Goal: Task Accomplishment & Management: Manage account settings

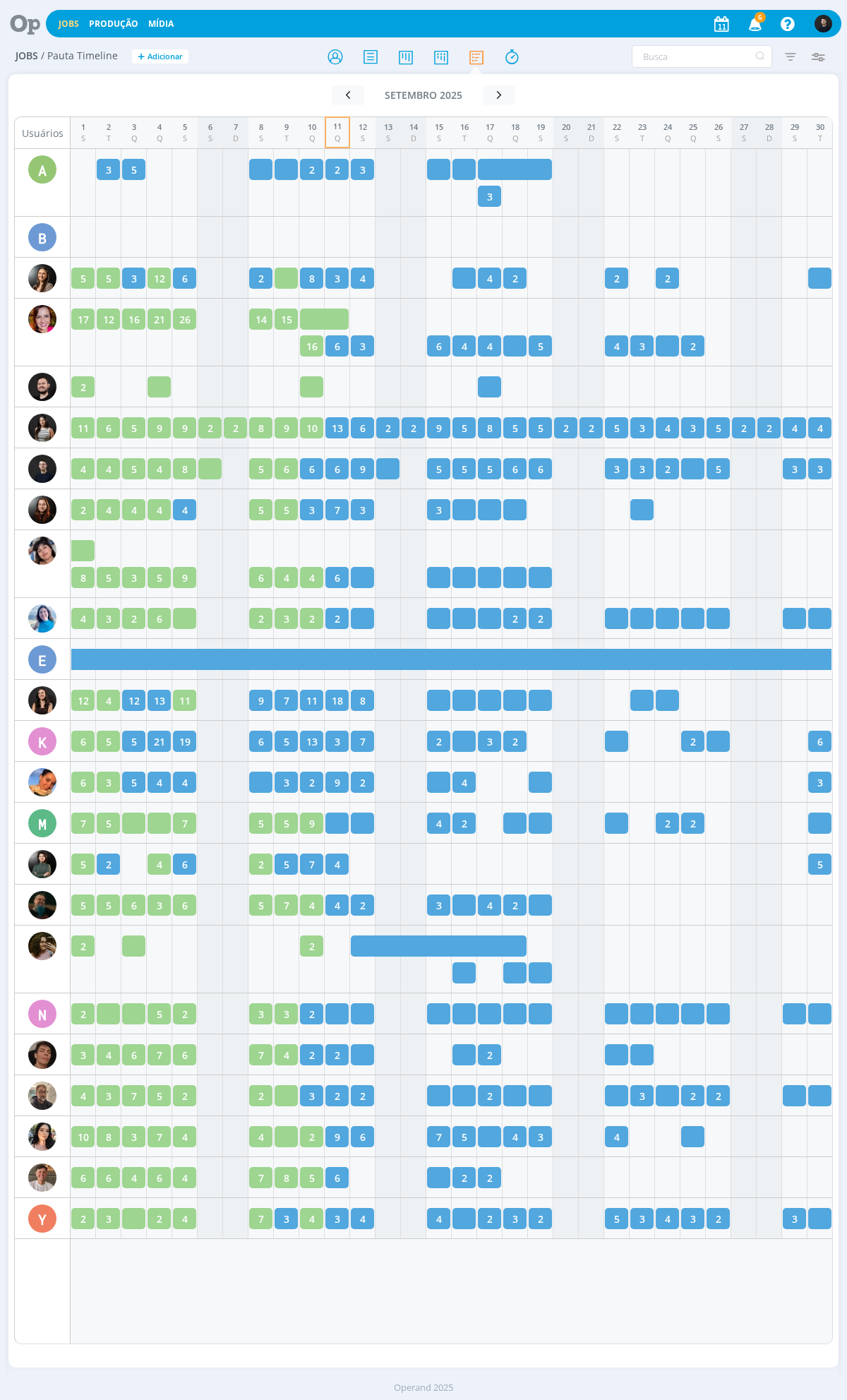
click at [31, 29] on icon at bounding box center [20, 24] width 29 height 27
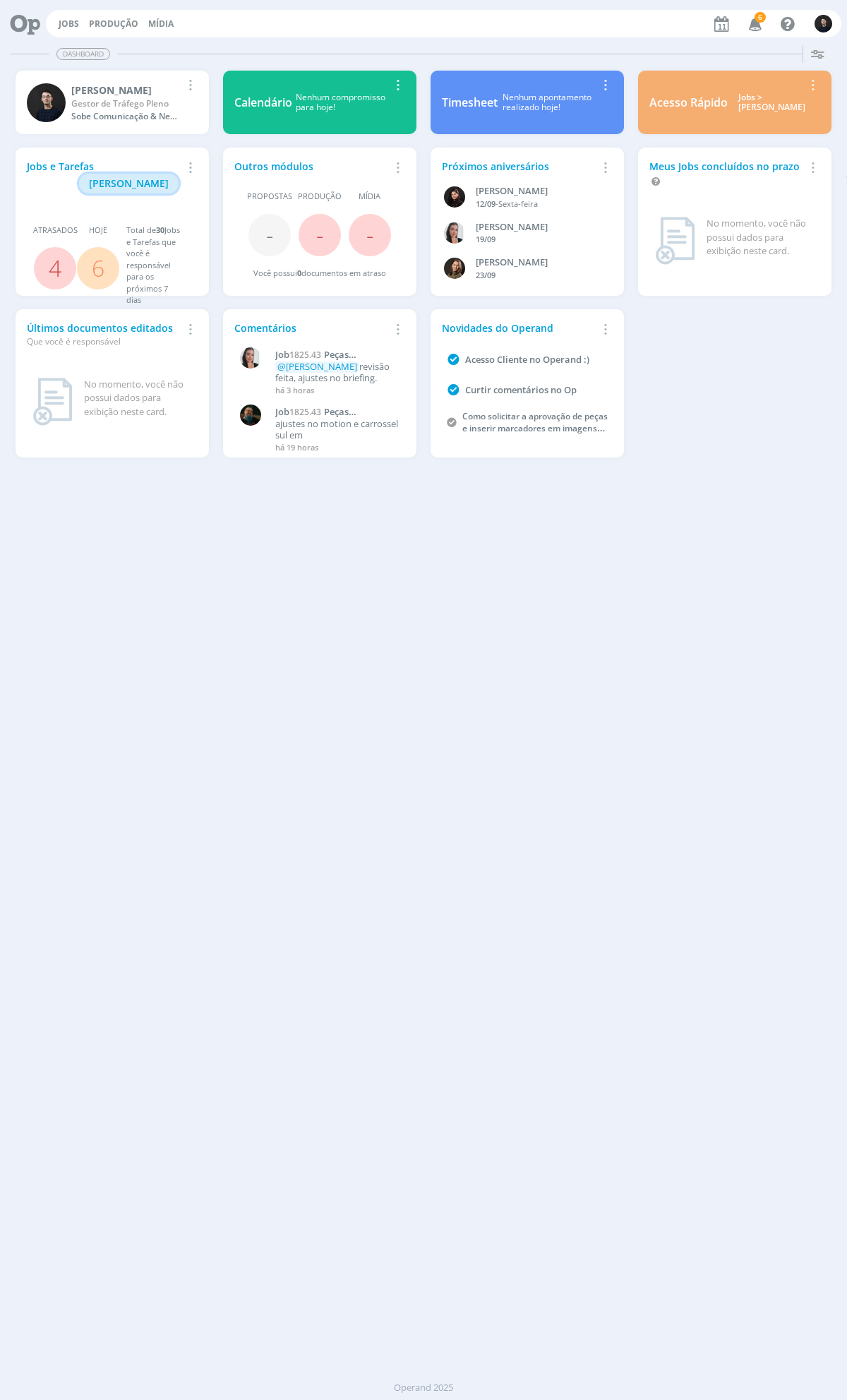
click at [154, 176] on span "[PERSON_NAME]" at bounding box center [129, 183] width 80 height 13
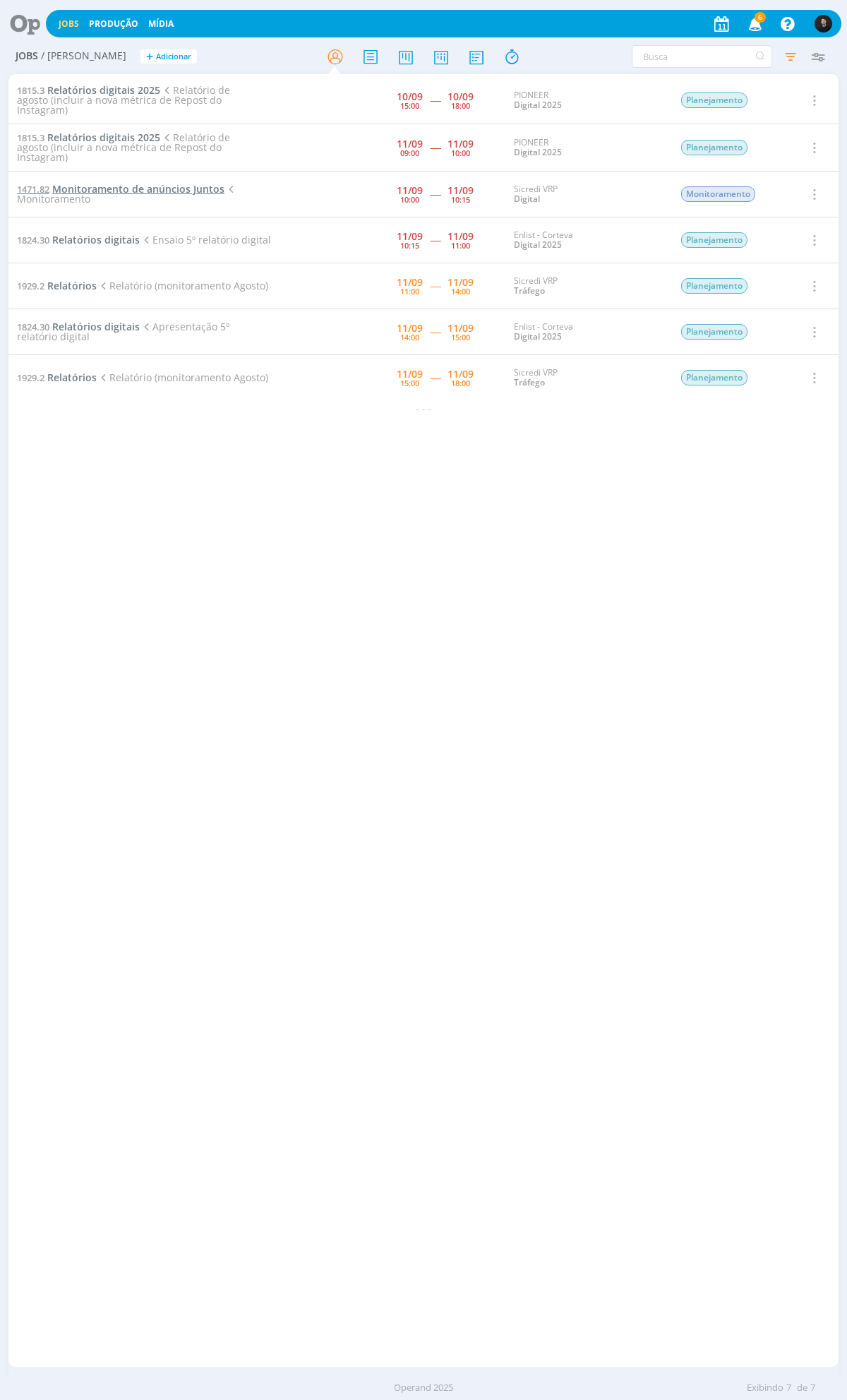
click at [110, 191] on span "Monitoramento de anúncios Juntos" at bounding box center [139, 188] width 172 height 13
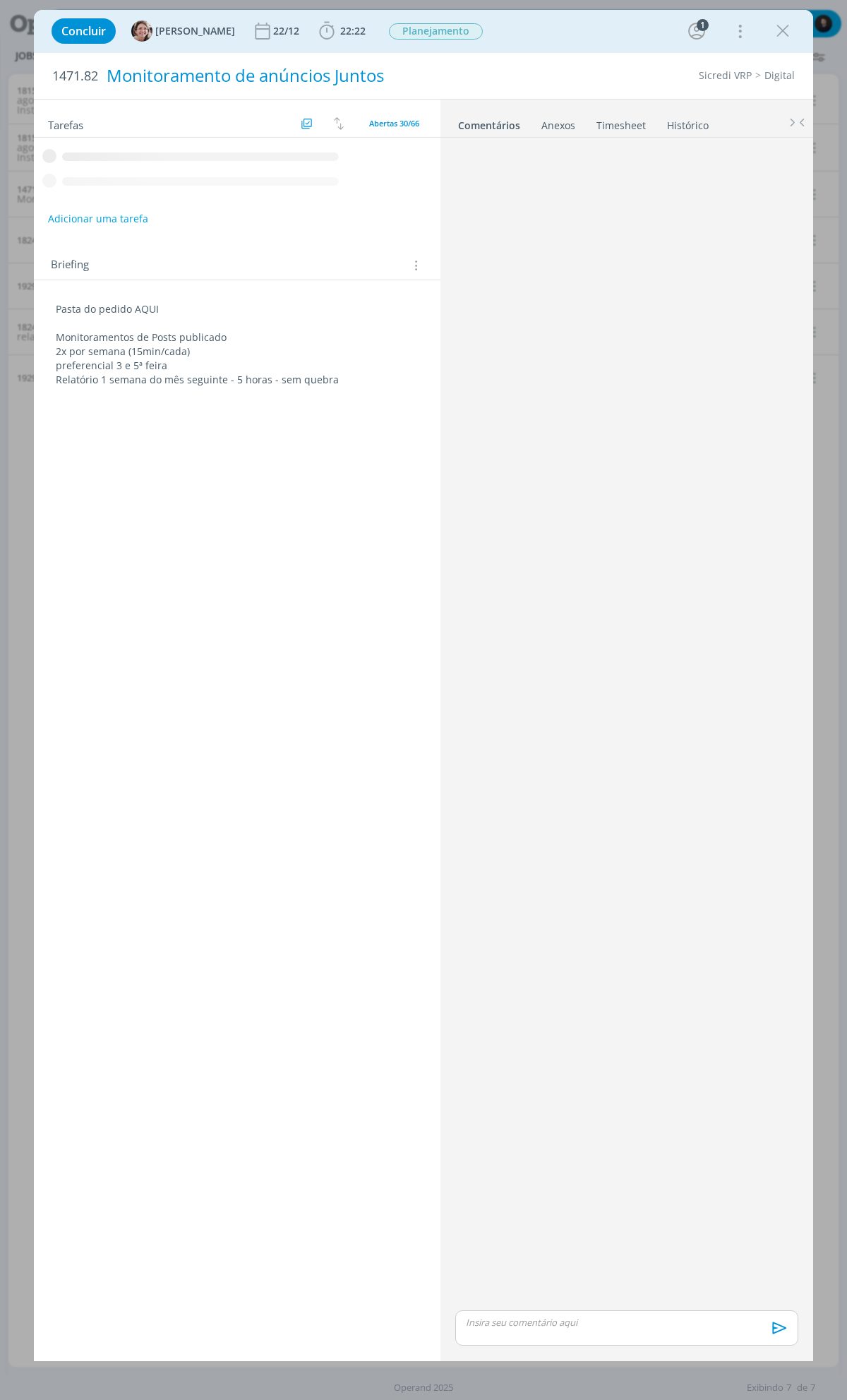
click at [340, 26] on span "22:22" at bounding box center [353, 31] width 25 height 13
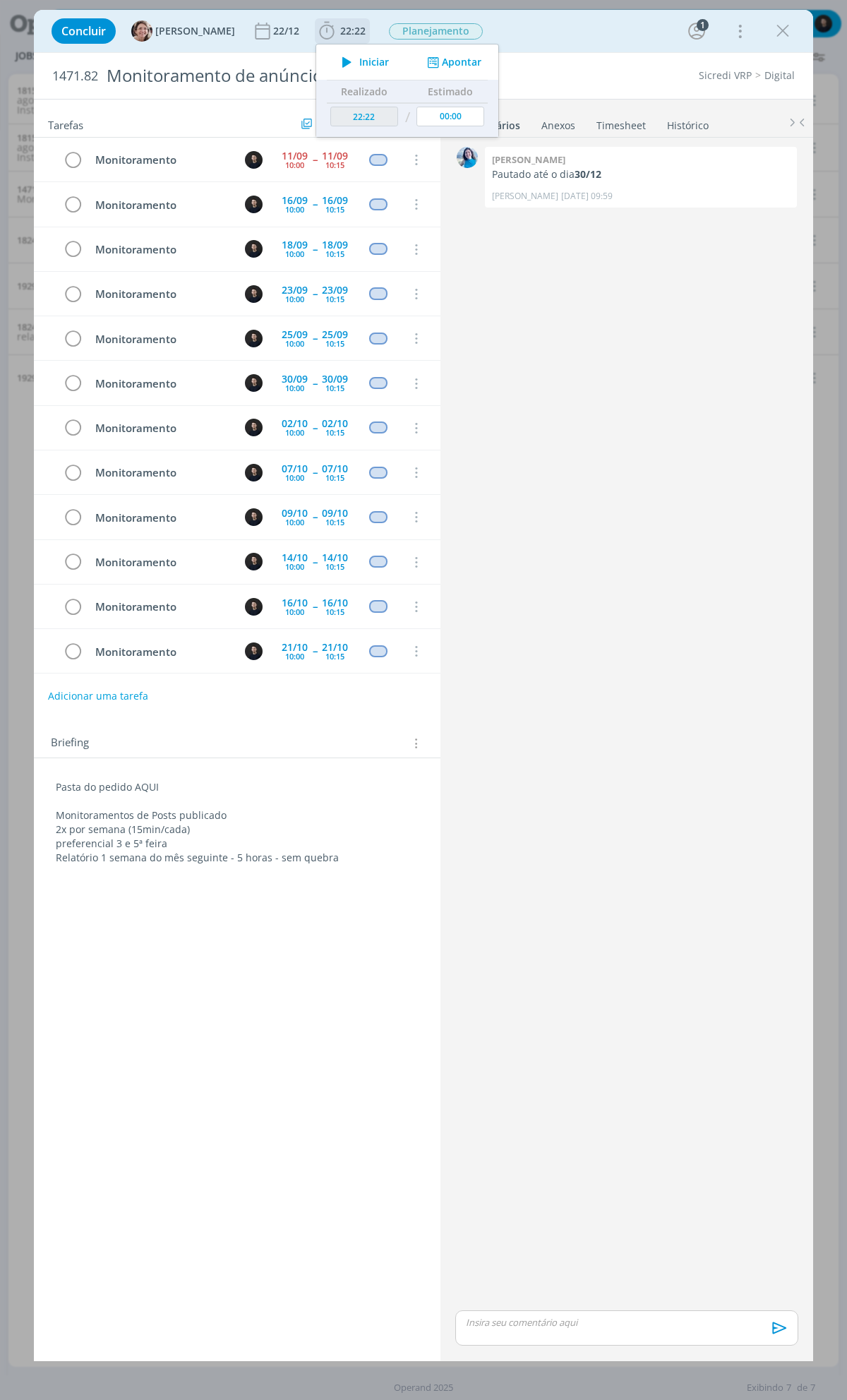
click at [360, 61] on span "Iniciar" at bounding box center [375, 62] width 30 height 10
click at [782, 27] on icon "dialog" at bounding box center [783, 31] width 21 height 21
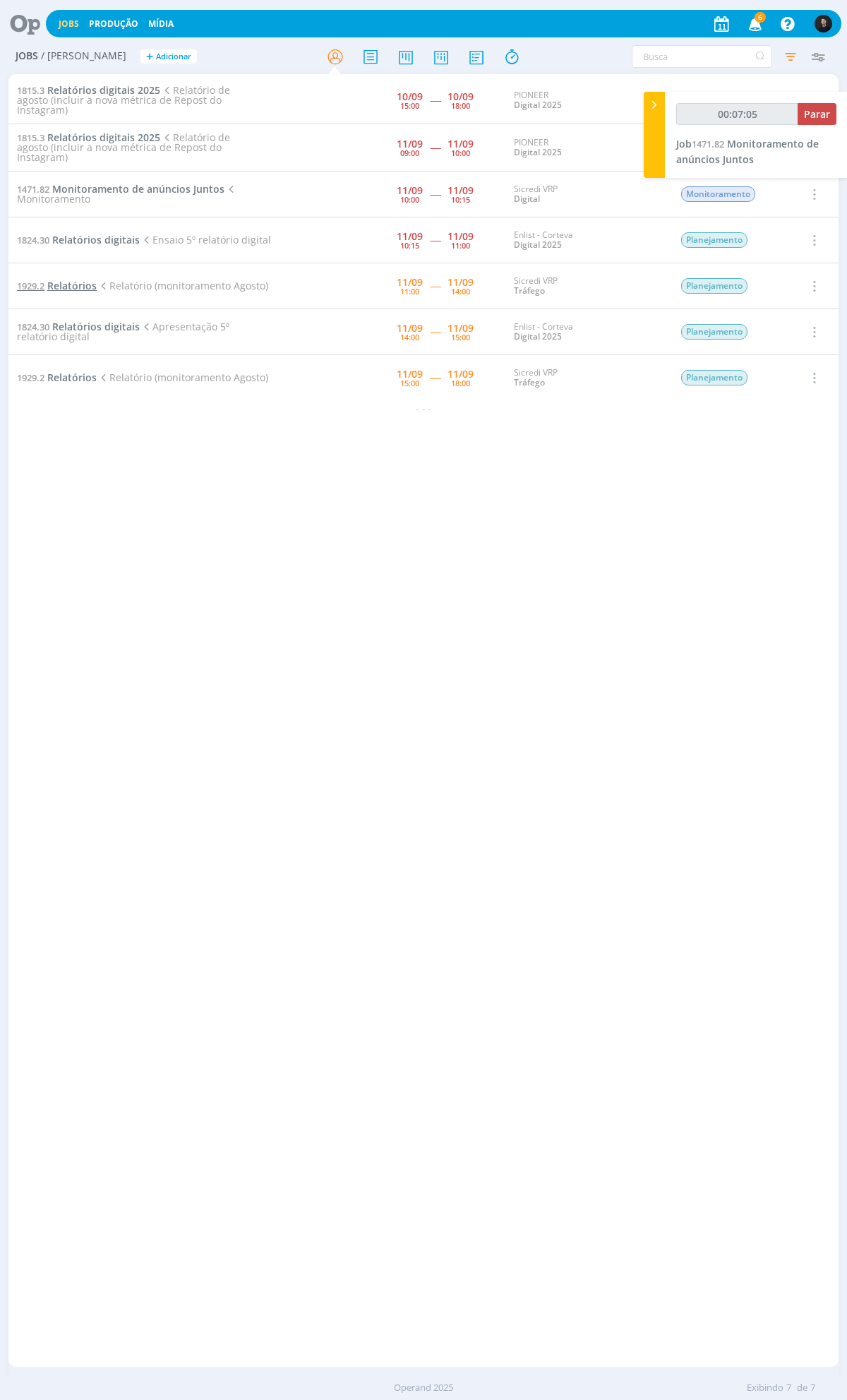
click at [90, 279] on span "Relatórios" at bounding box center [71, 285] width 49 height 13
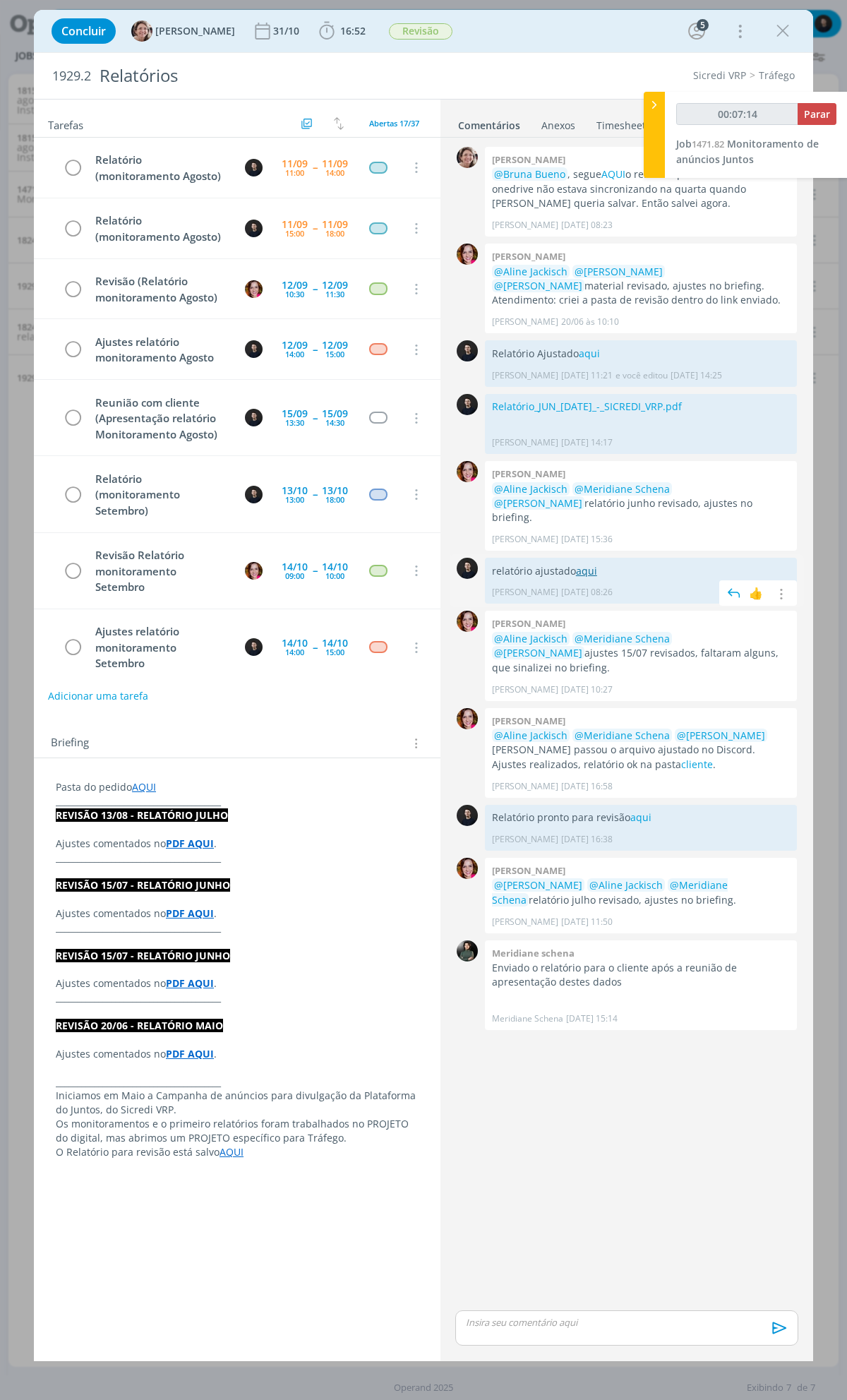
click at [583, 564] on link "aqui" at bounding box center [586, 570] width 21 height 13
type input "00:14:01"
click at [823, 103] on button "Parar" at bounding box center [817, 114] width 39 height 22
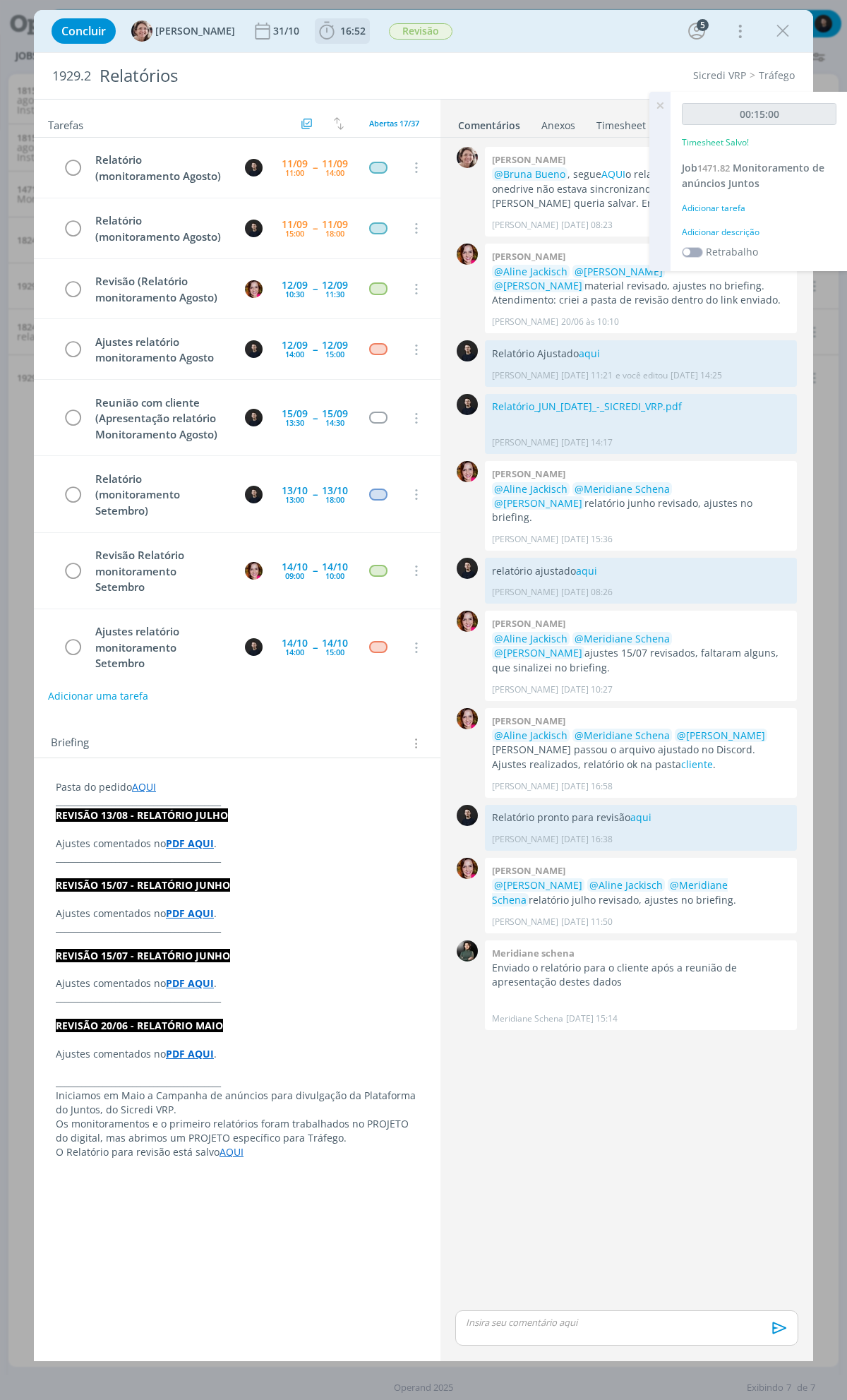
click at [345, 38] on span "16:52" at bounding box center [342, 31] width 52 height 21
click at [425, 61] on icon "dialog" at bounding box center [433, 62] width 18 height 13
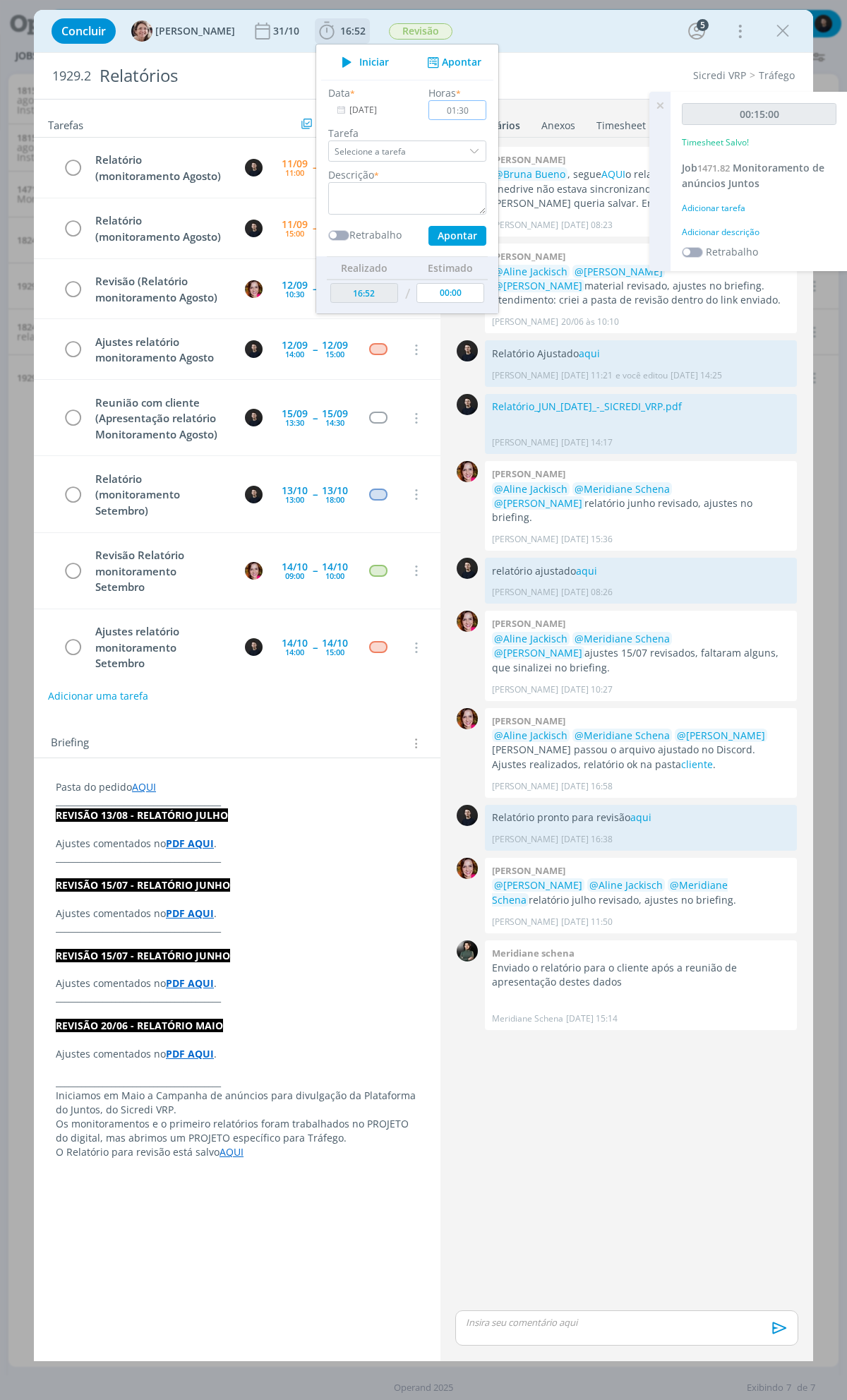
type input "01:30"
click at [410, 187] on textarea "dialog" at bounding box center [407, 197] width 158 height 32
type textarea "real´torio"
click at [429, 226] on button "Apontar" at bounding box center [458, 235] width 58 height 20
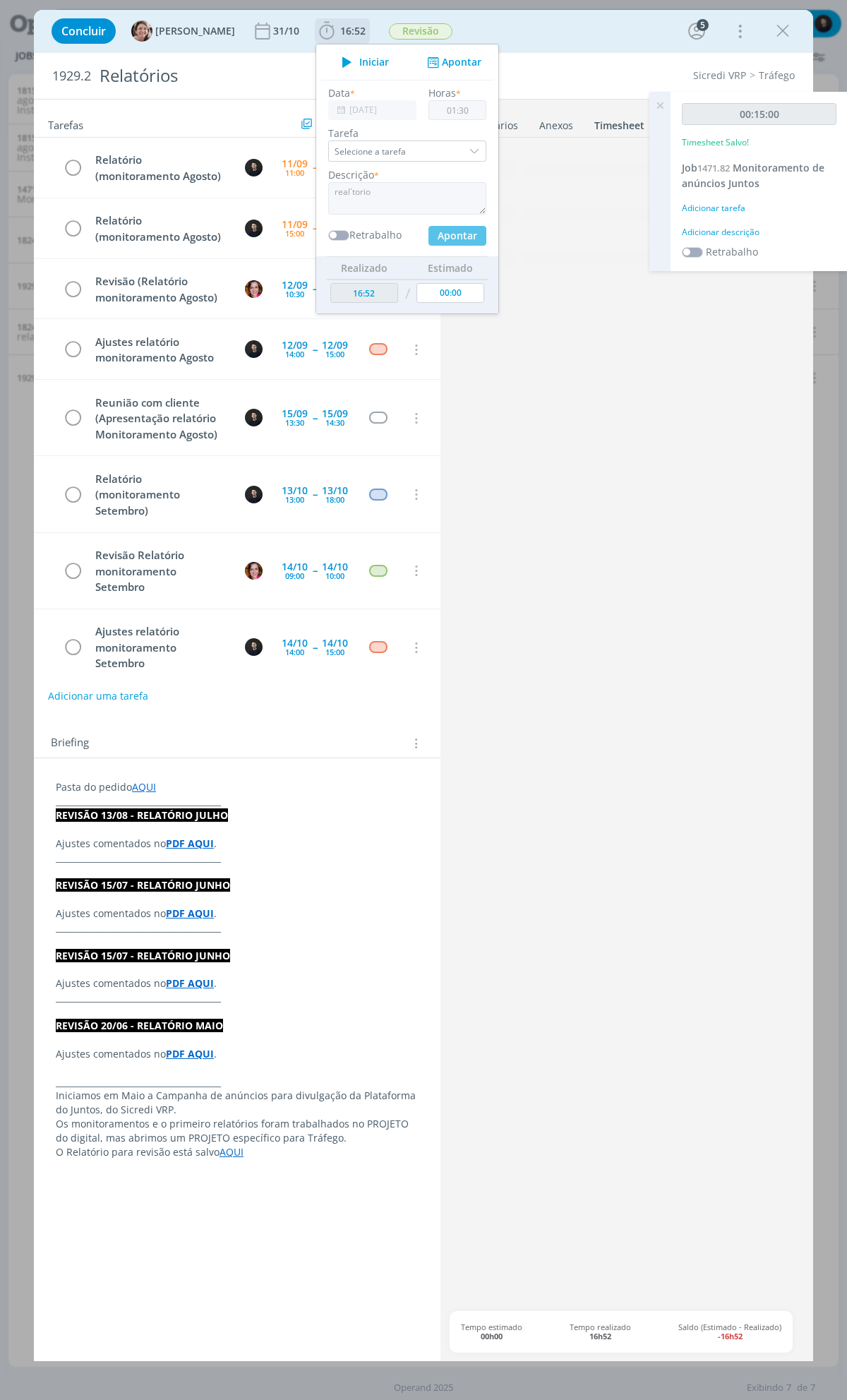
type input "18:22"
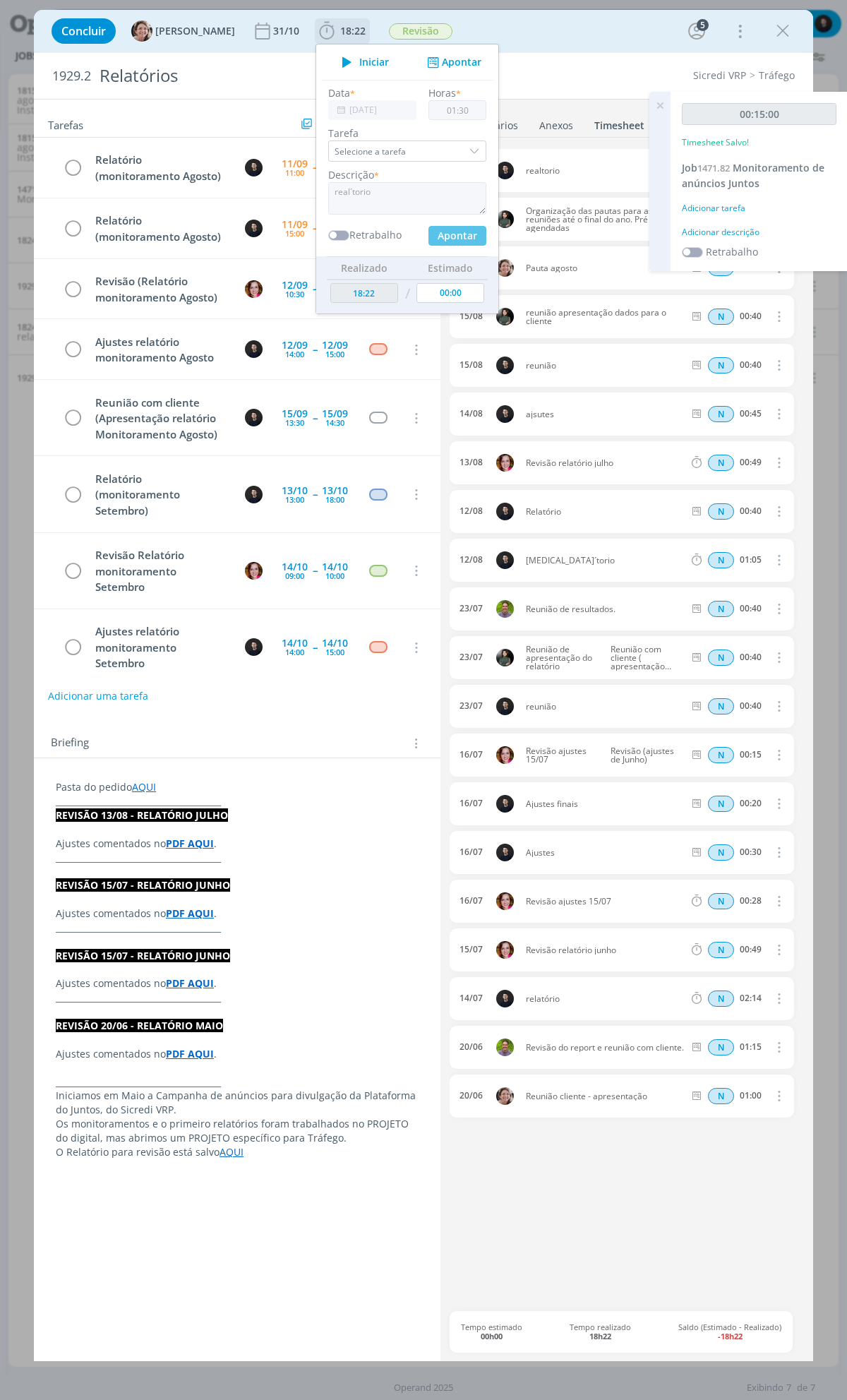
type input "00:00"
click at [435, 236] on button "Apontar" at bounding box center [458, 235] width 58 height 20
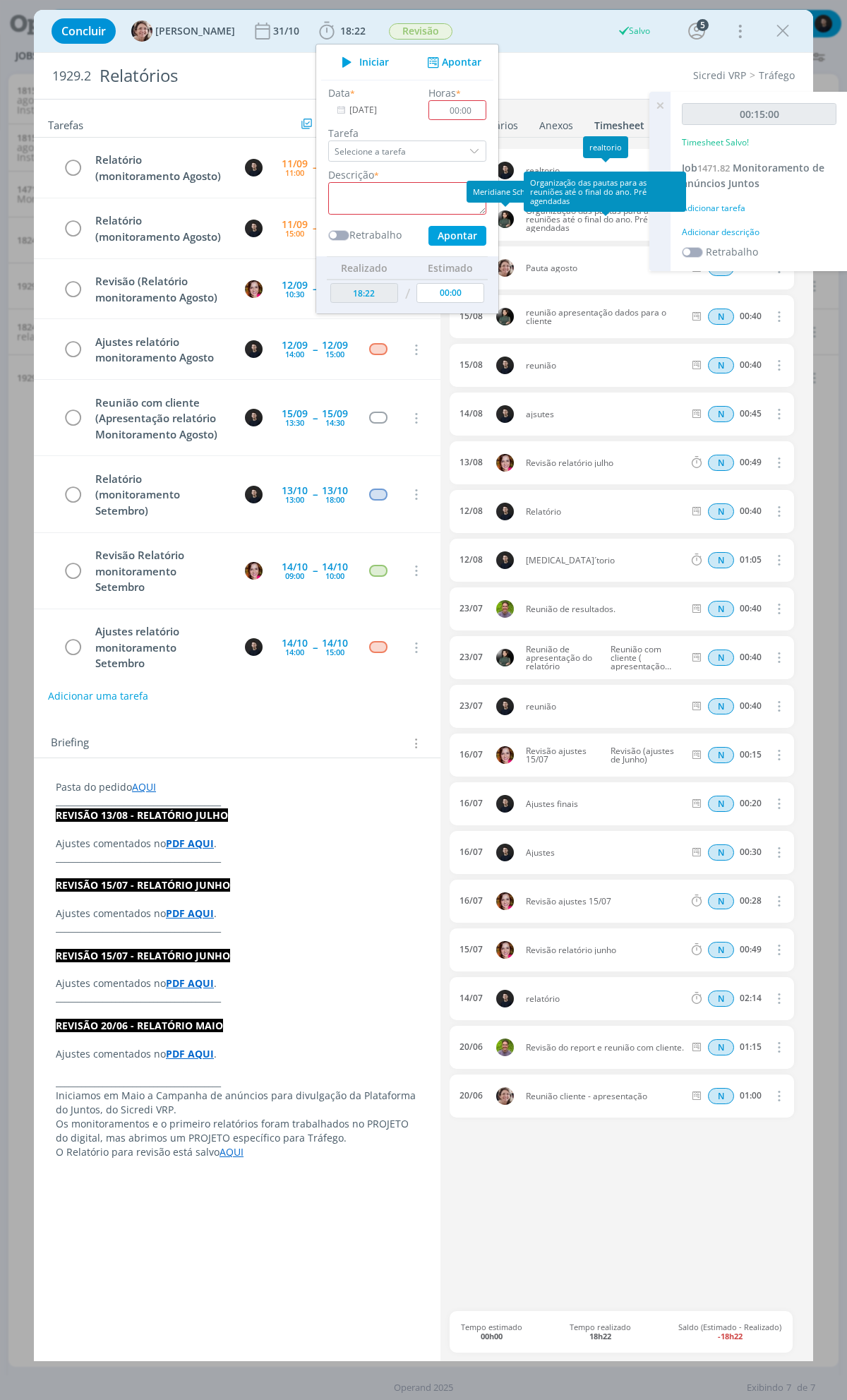
click at [611, 68] on div "Sicredi VRP Tráfego" at bounding box center [644, 75] width 316 height 14
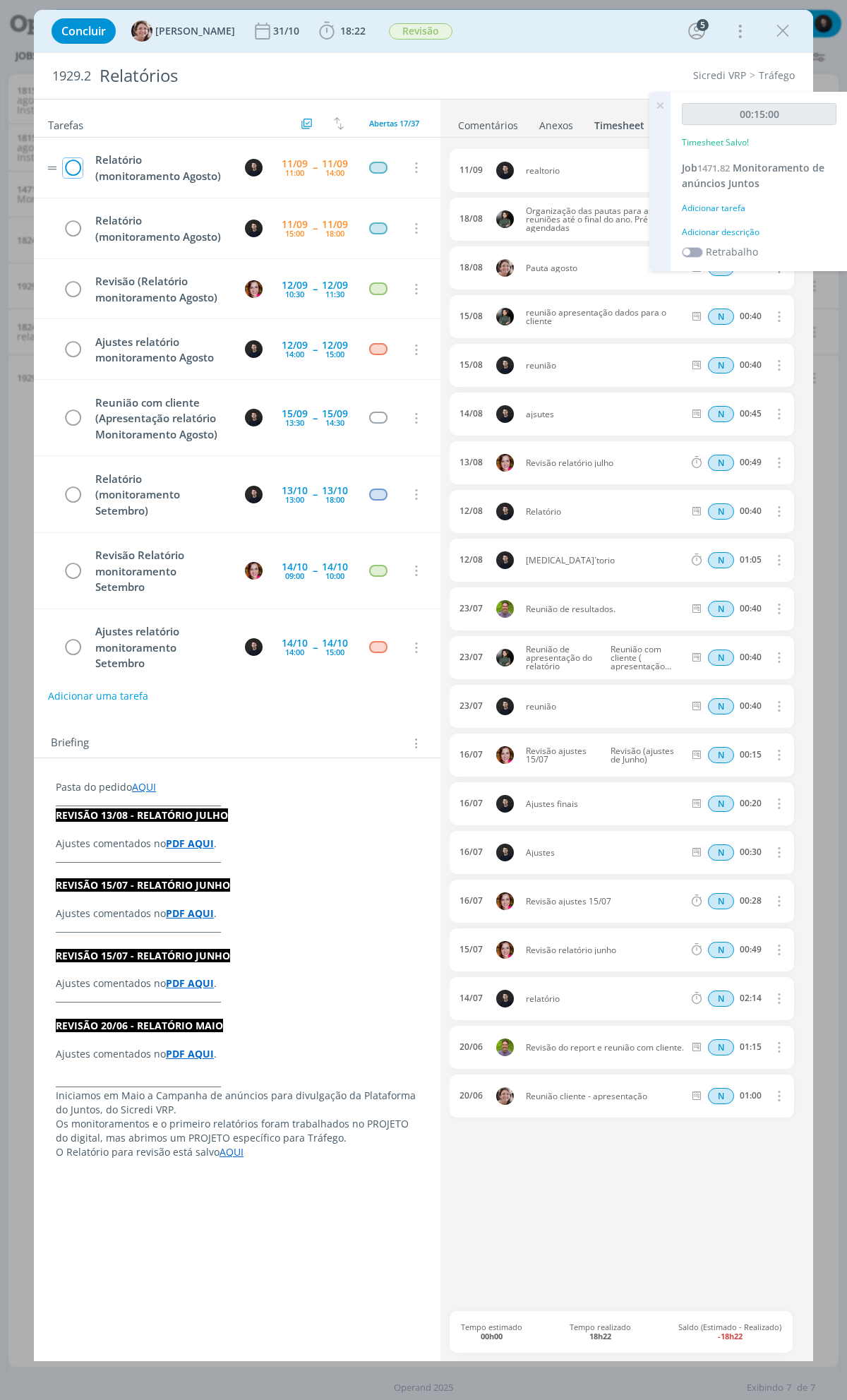
click at [74, 168] on icon "dialog" at bounding box center [72, 168] width 20 height 21
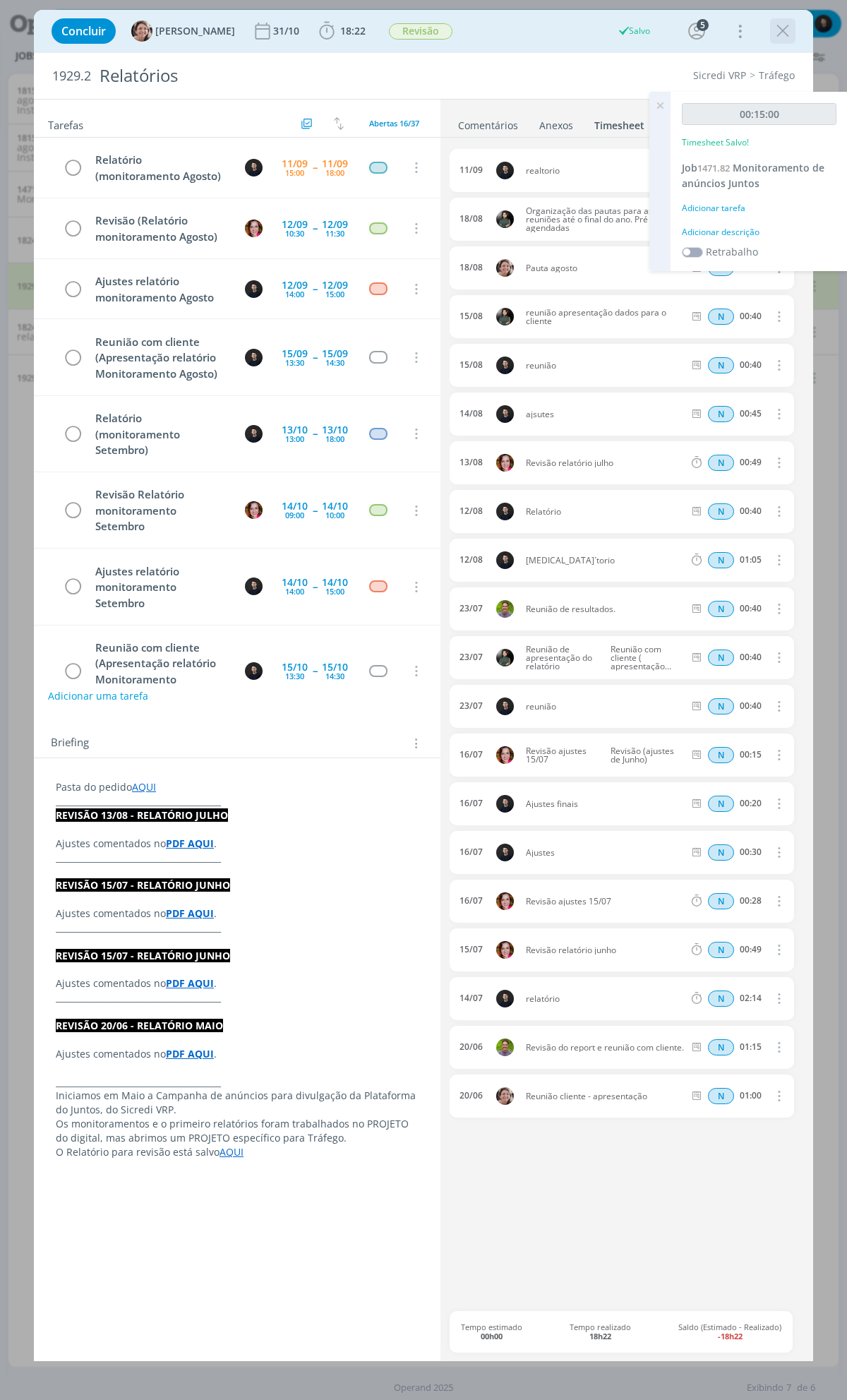
click at [787, 38] on icon "dialog" at bounding box center [783, 31] width 21 height 21
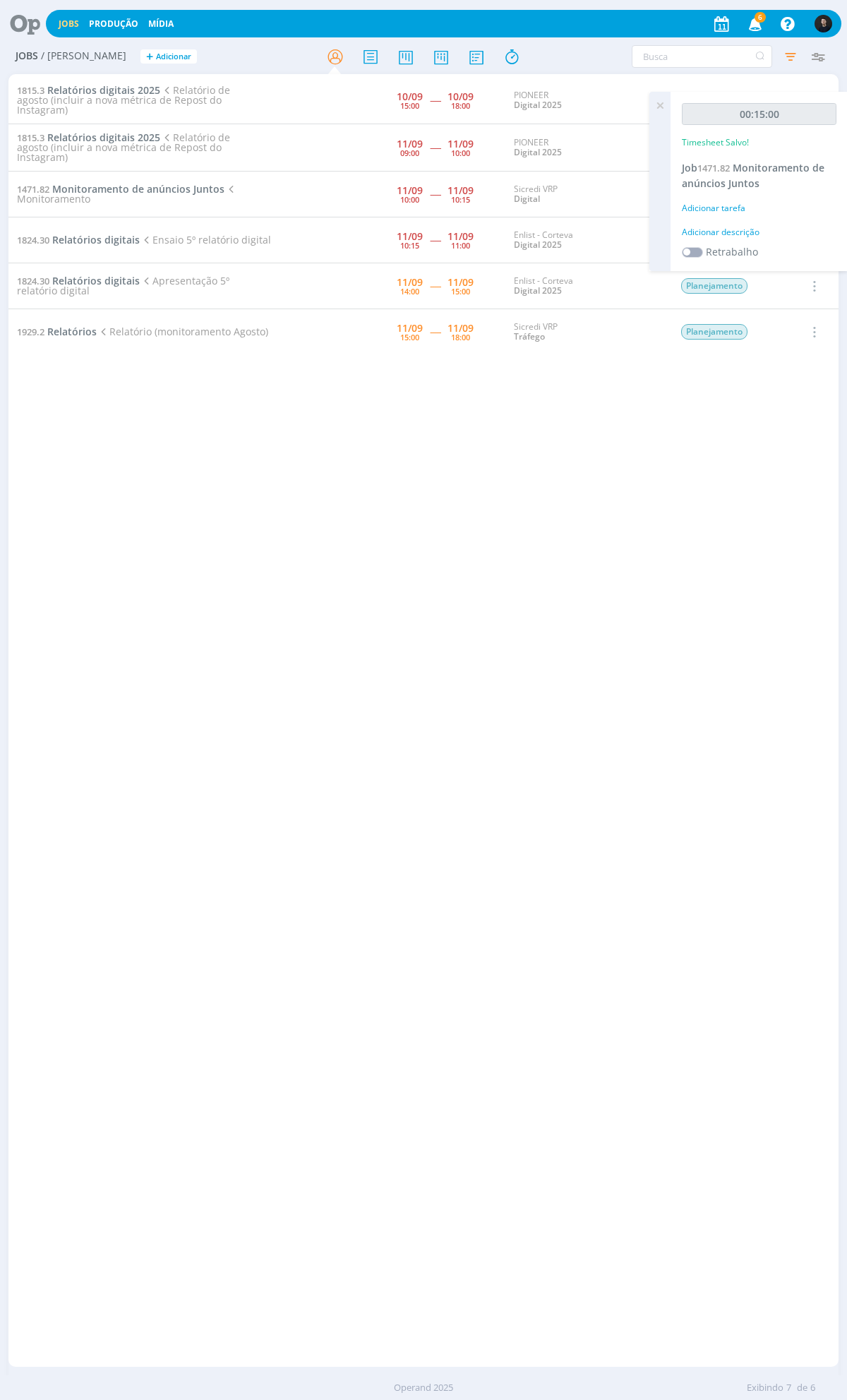
click at [654, 100] on icon at bounding box center [660, 105] width 25 height 27
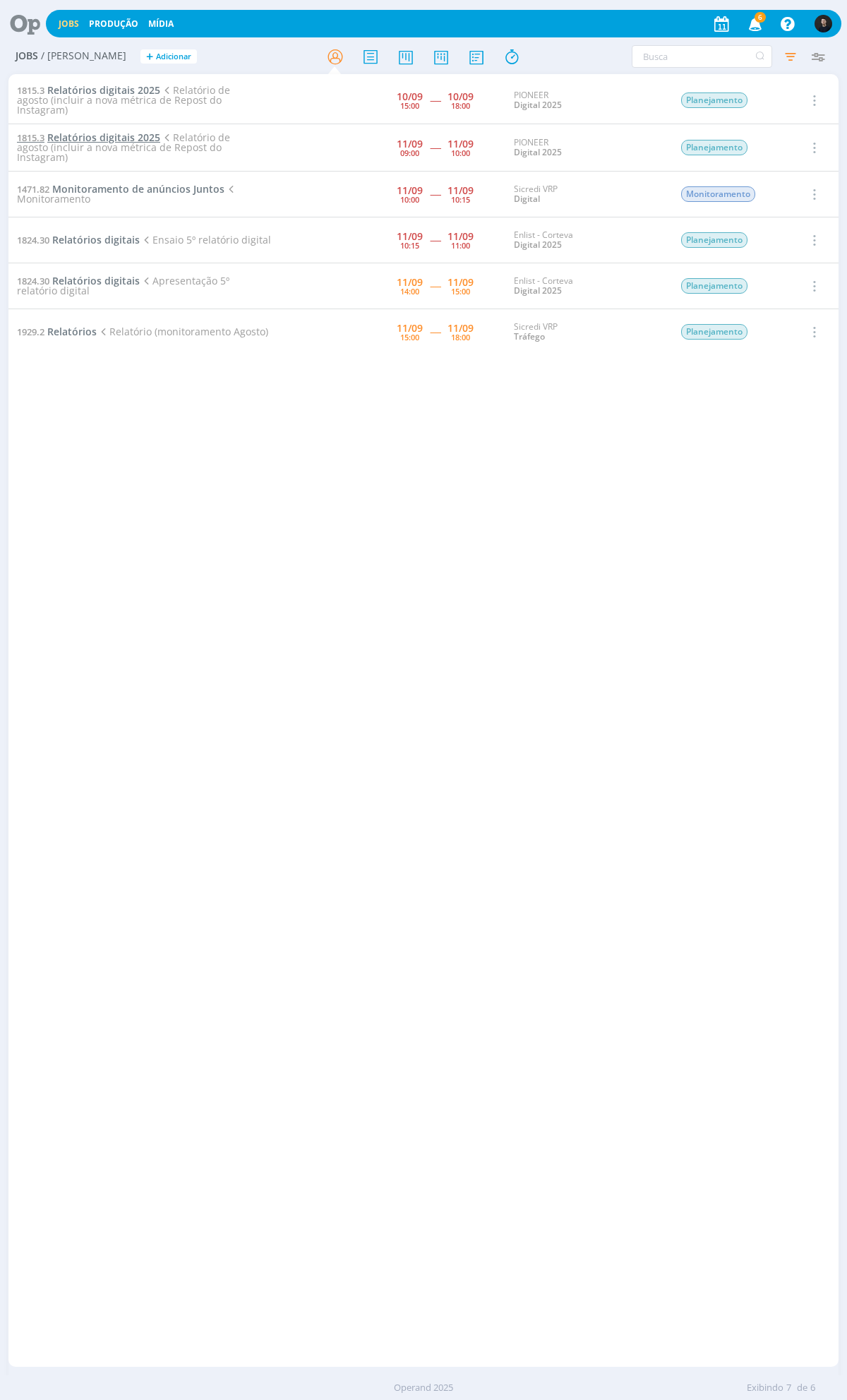
click at [100, 142] on span "Relatórios digitais 2025" at bounding box center [103, 137] width 113 height 13
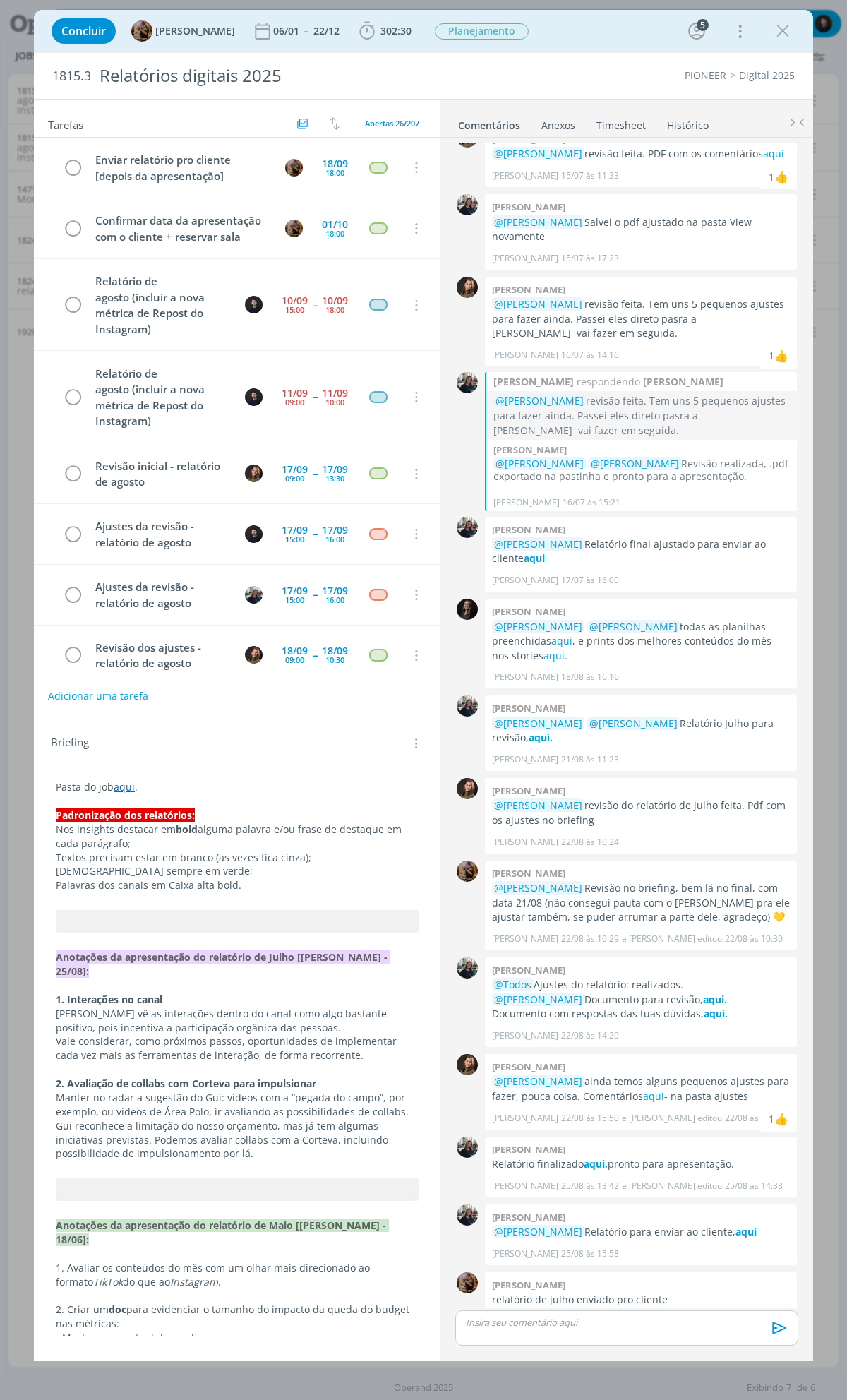
scroll to position [138, 0]
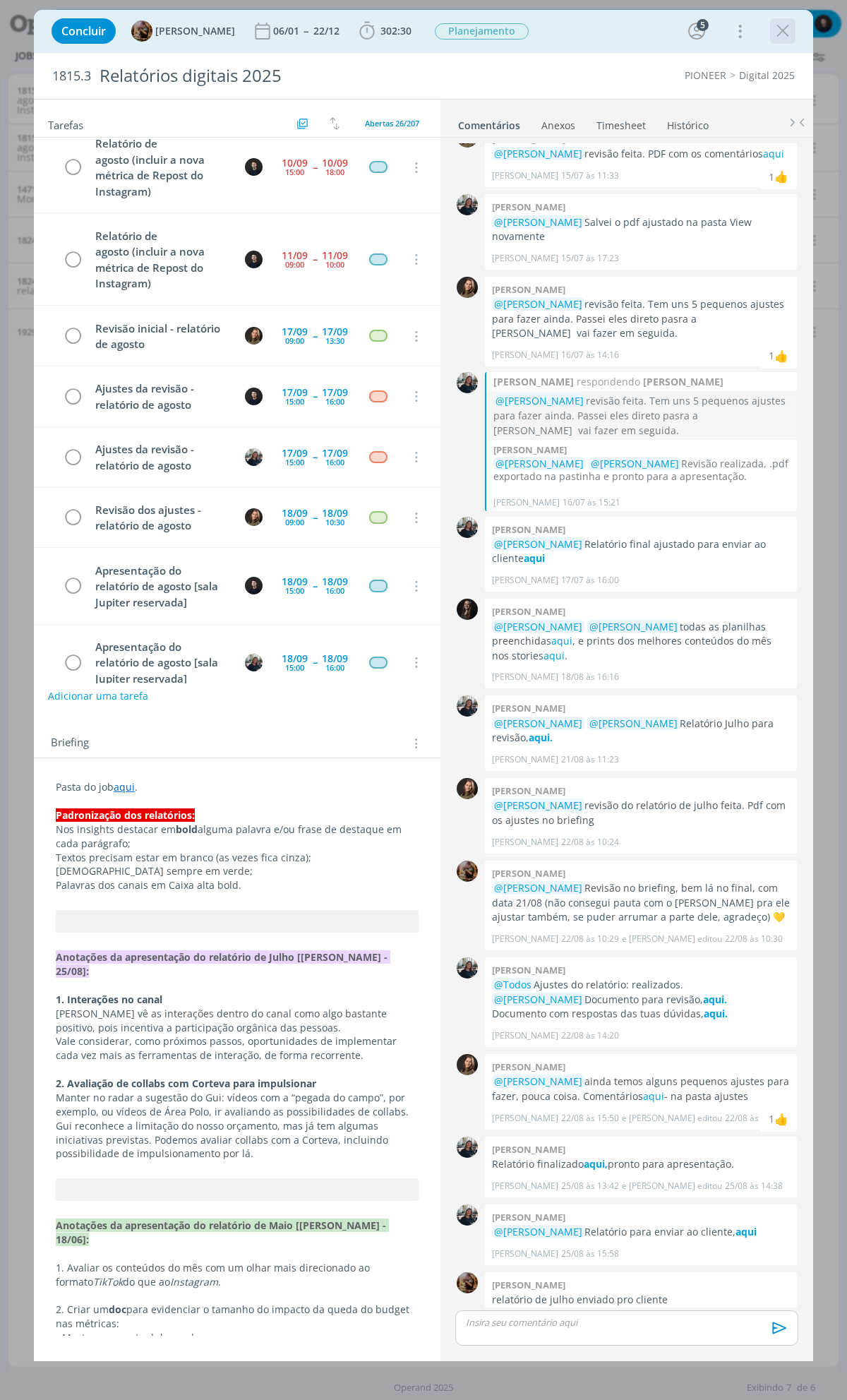
click at [784, 28] on icon "dialog" at bounding box center [783, 31] width 21 height 21
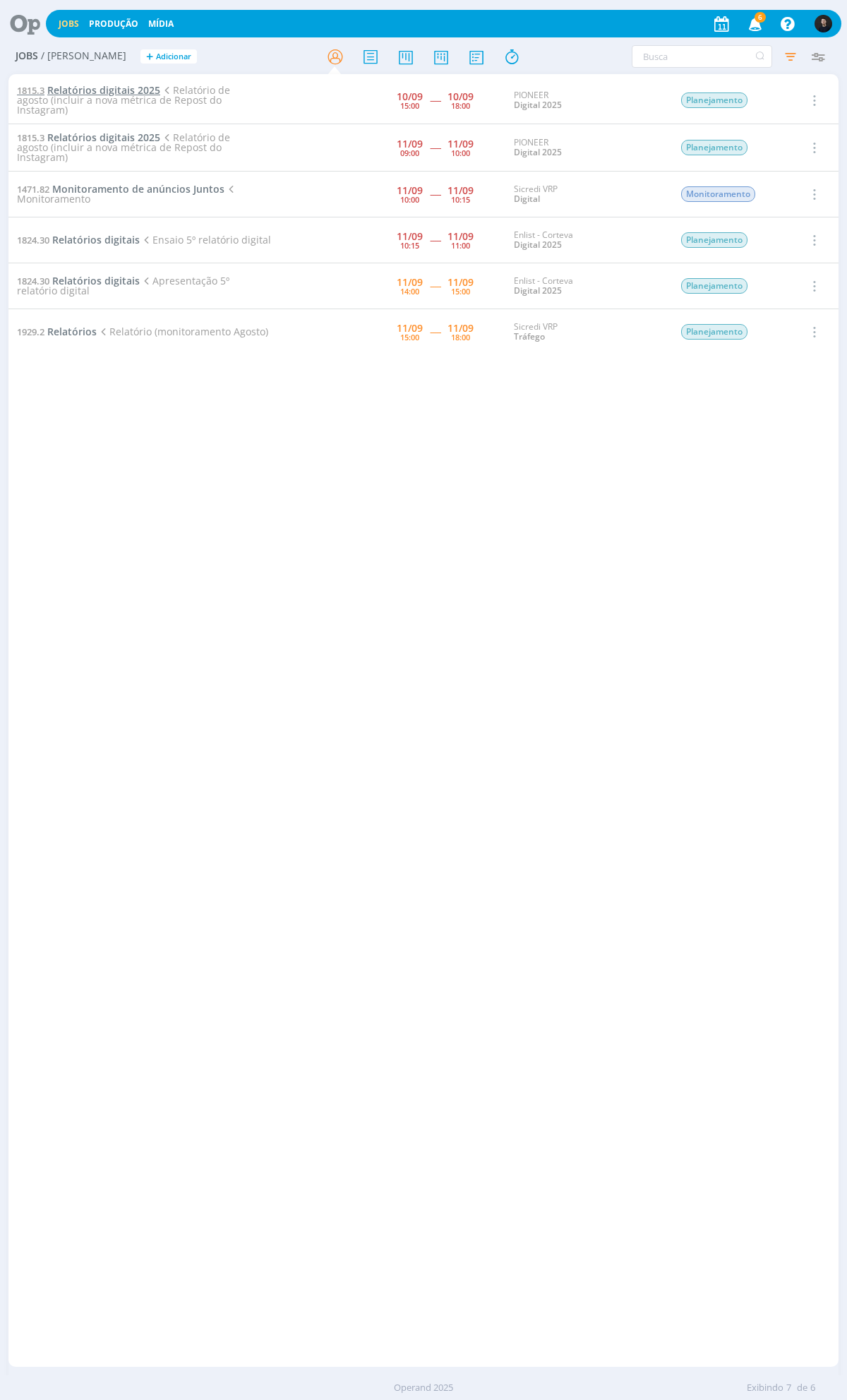
click at [122, 89] on span "Relatórios digitais 2025" at bounding box center [103, 89] width 113 height 13
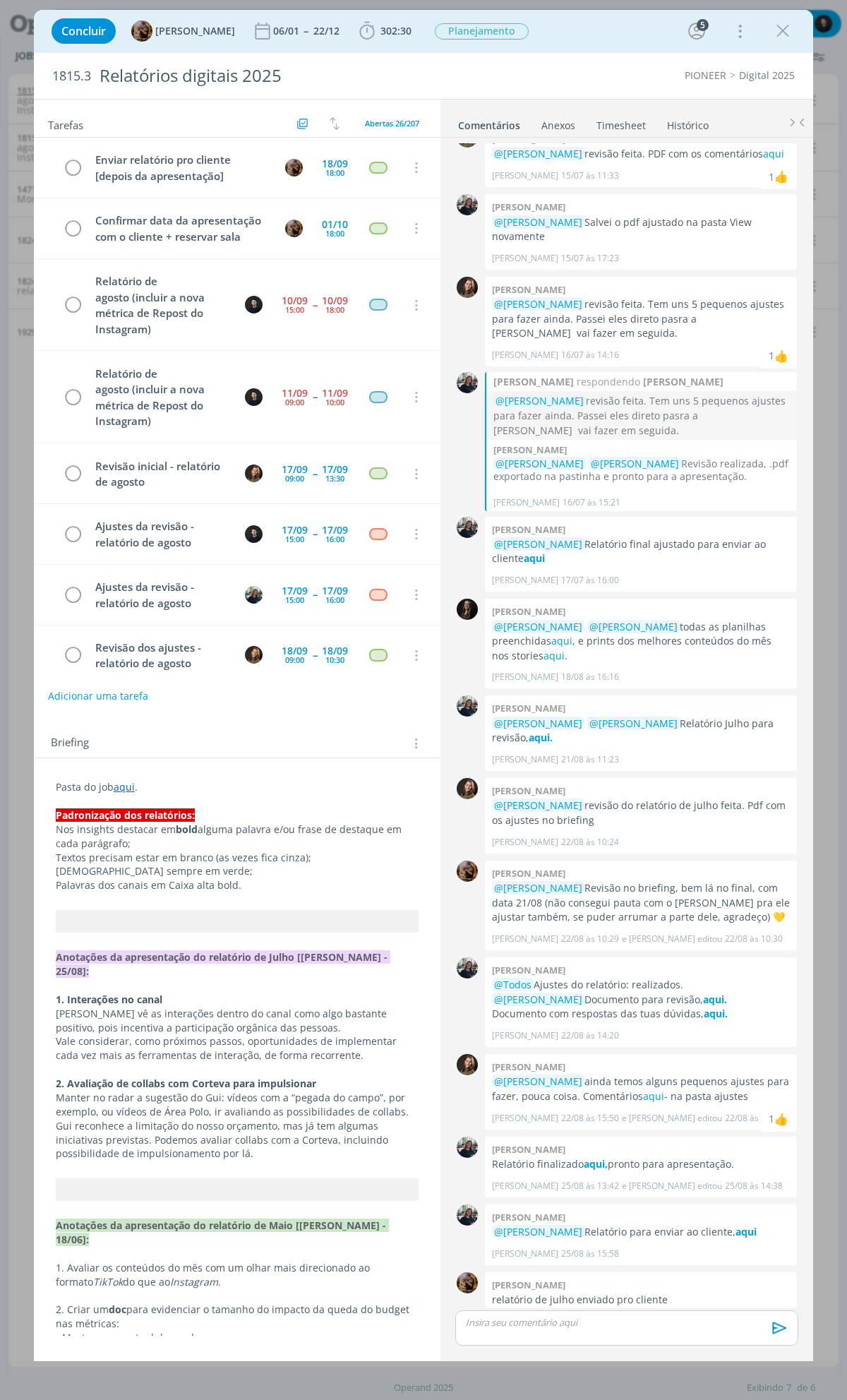
scroll to position [45, 0]
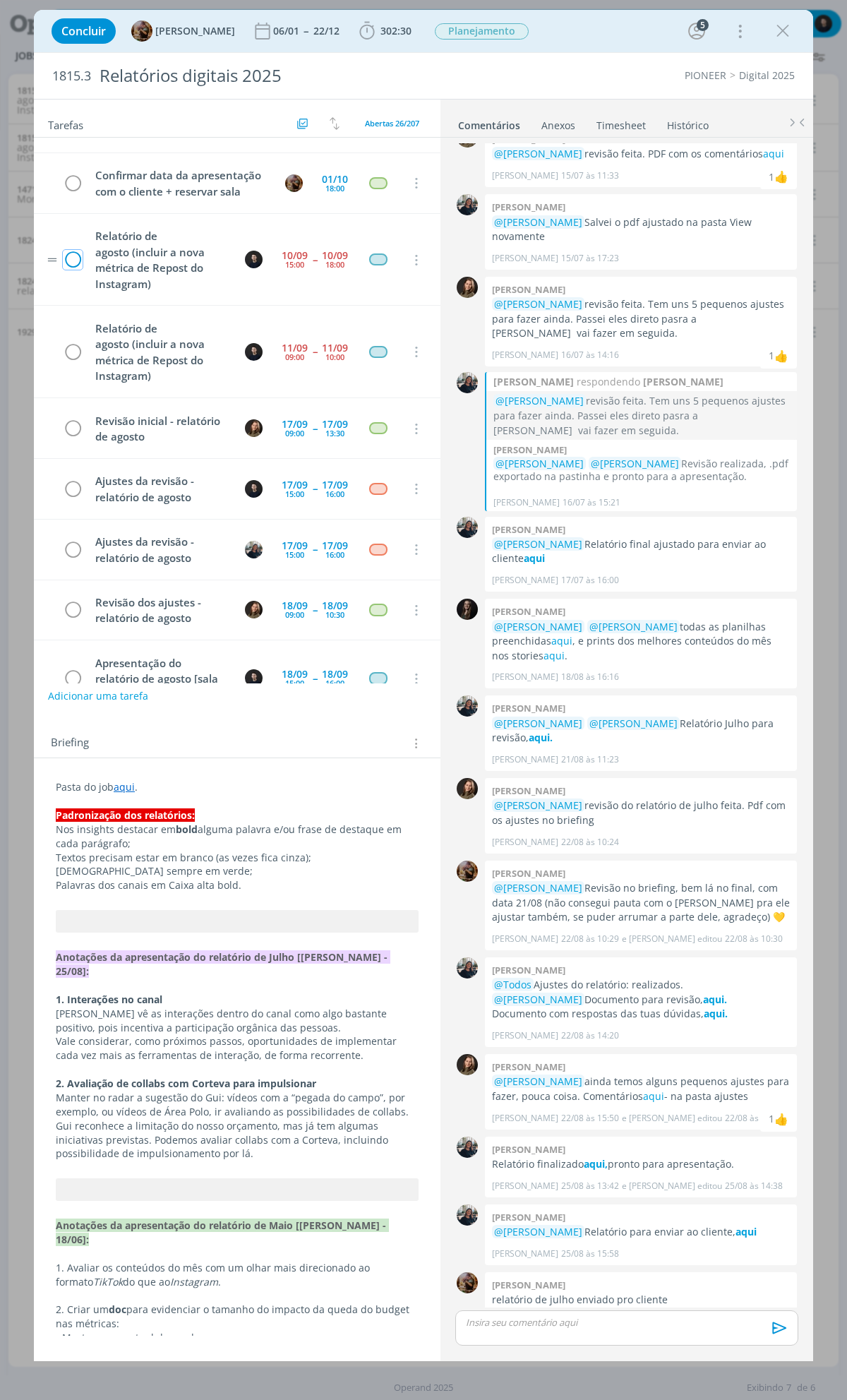
click at [71, 271] on icon "dialog" at bounding box center [72, 260] width 20 height 21
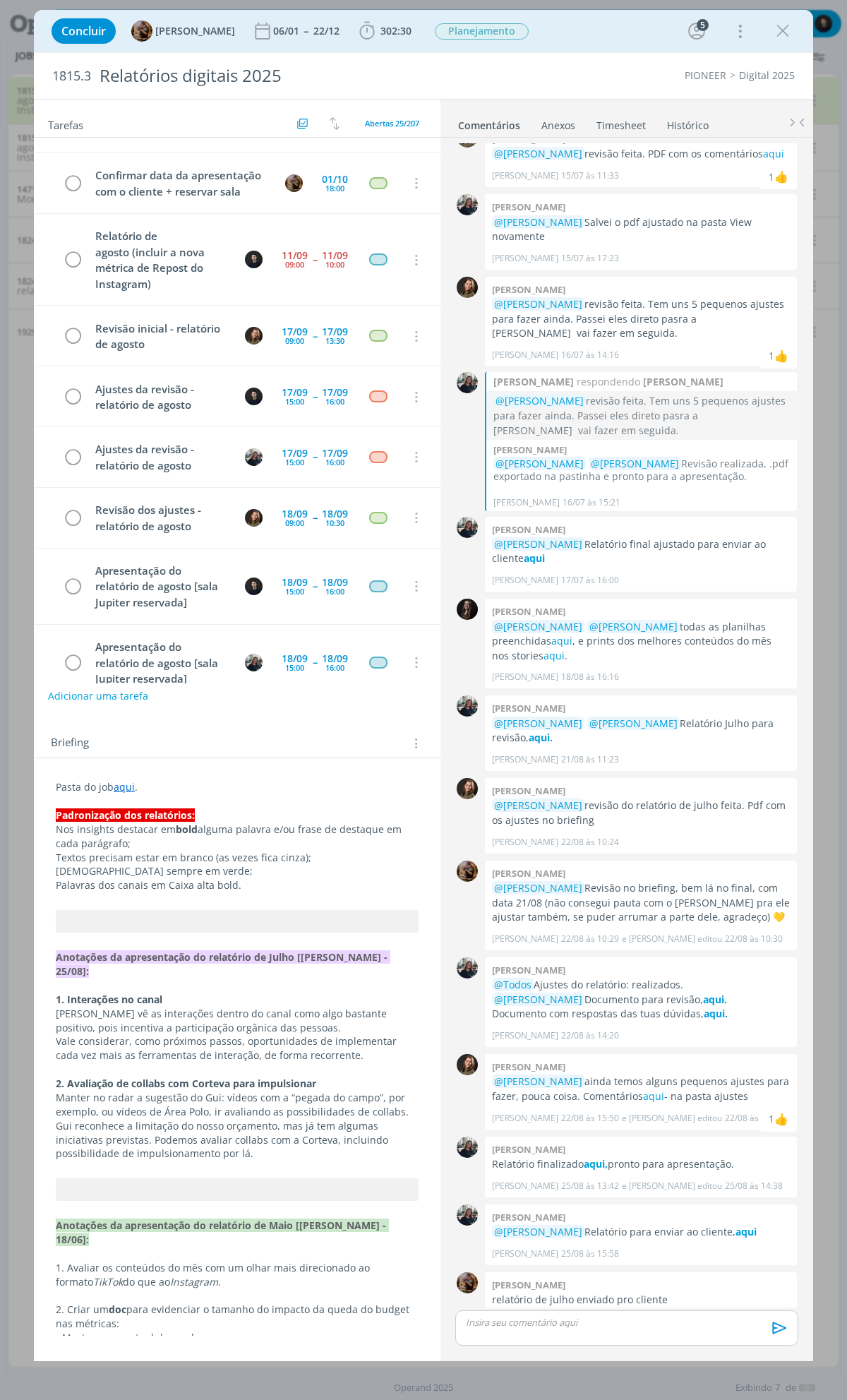
click at [781, 38] on icon "dialog" at bounding box center [783, 31] width 21 height 21
